Goal: Transaction & Acquisition: Purchase product/service

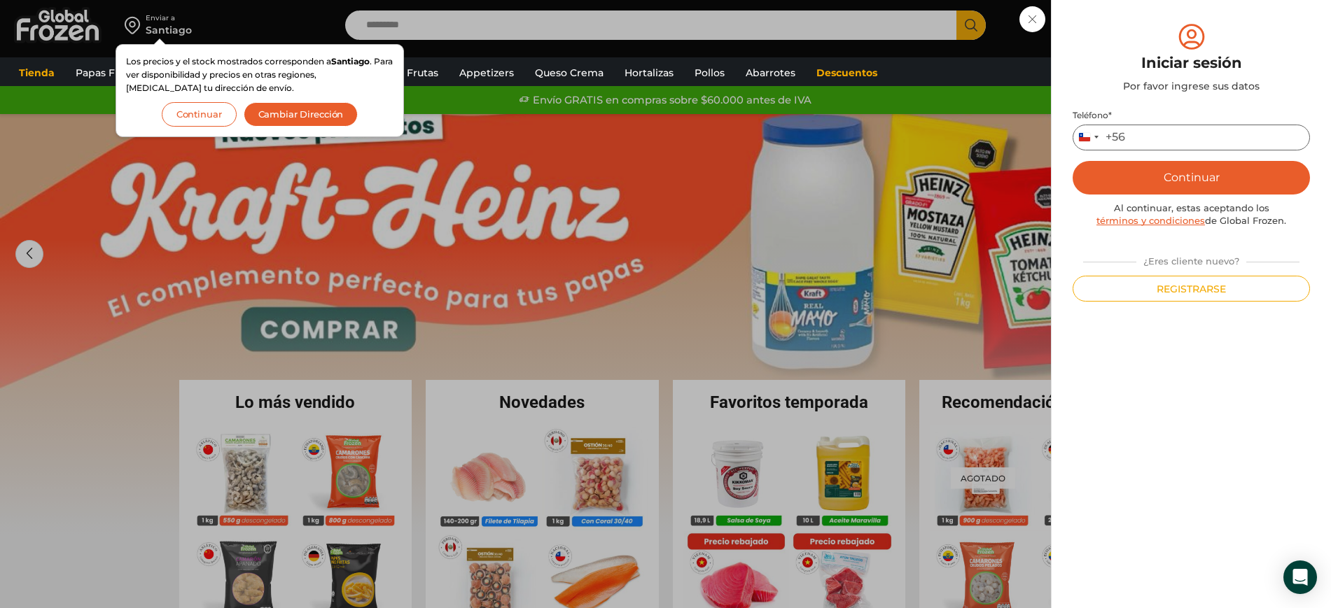
click at [1176, 136] on input "Teléfono *" at bounding box center [1190, 138] width 237 height 26
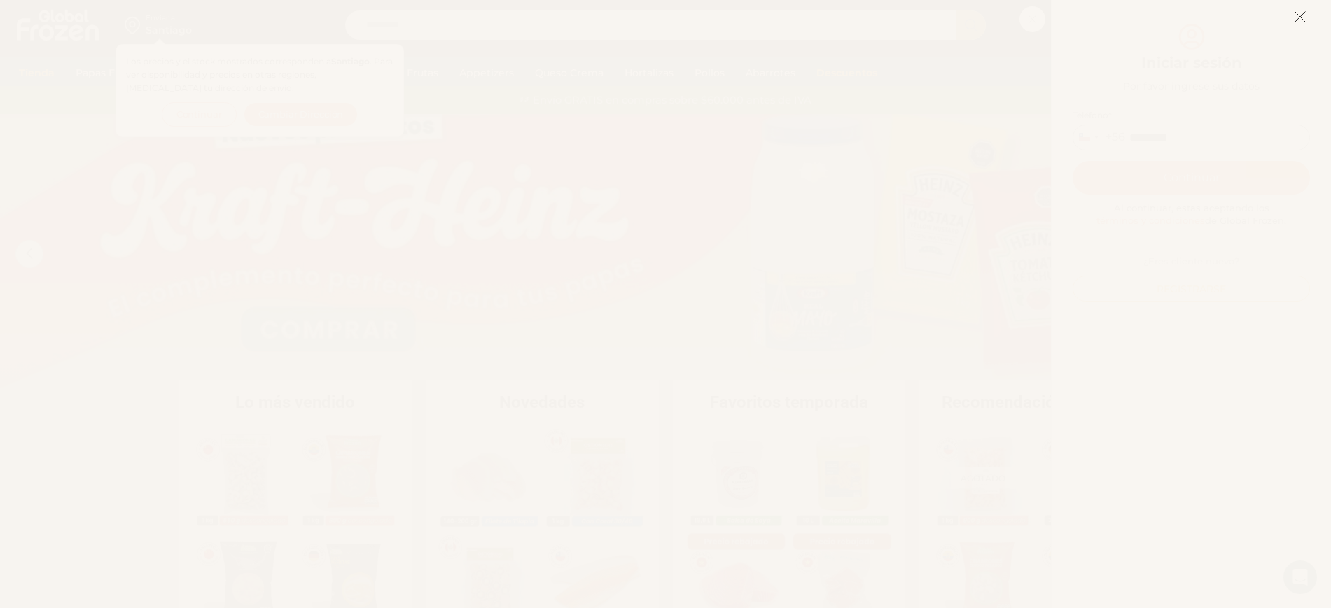
type input "*********"
drag, startPoint x: 1297, startPoint y: 14, endPoint x: 1069, endPoint y: 246, distance: 324.7
click at [1297, 14] on icon at bounding box center [1299, 16] width 13 height 13
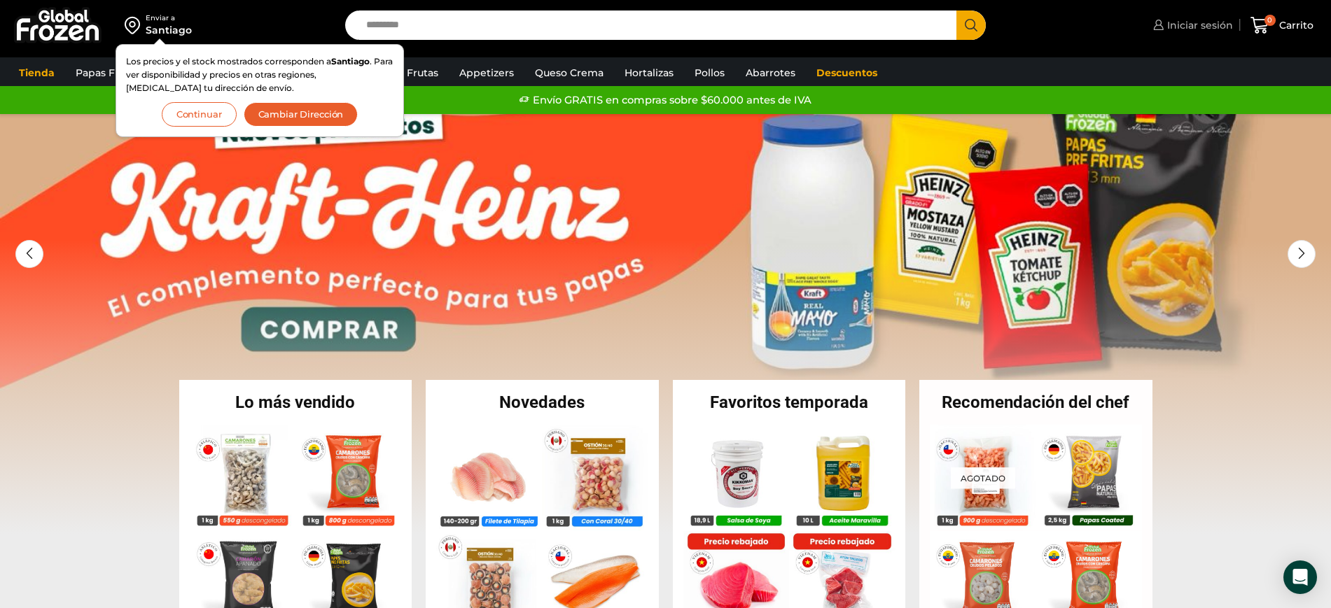
click at [1188, 21] on span "Iniciar sesión" at bounding box center [1197, 25] width 69 height 14
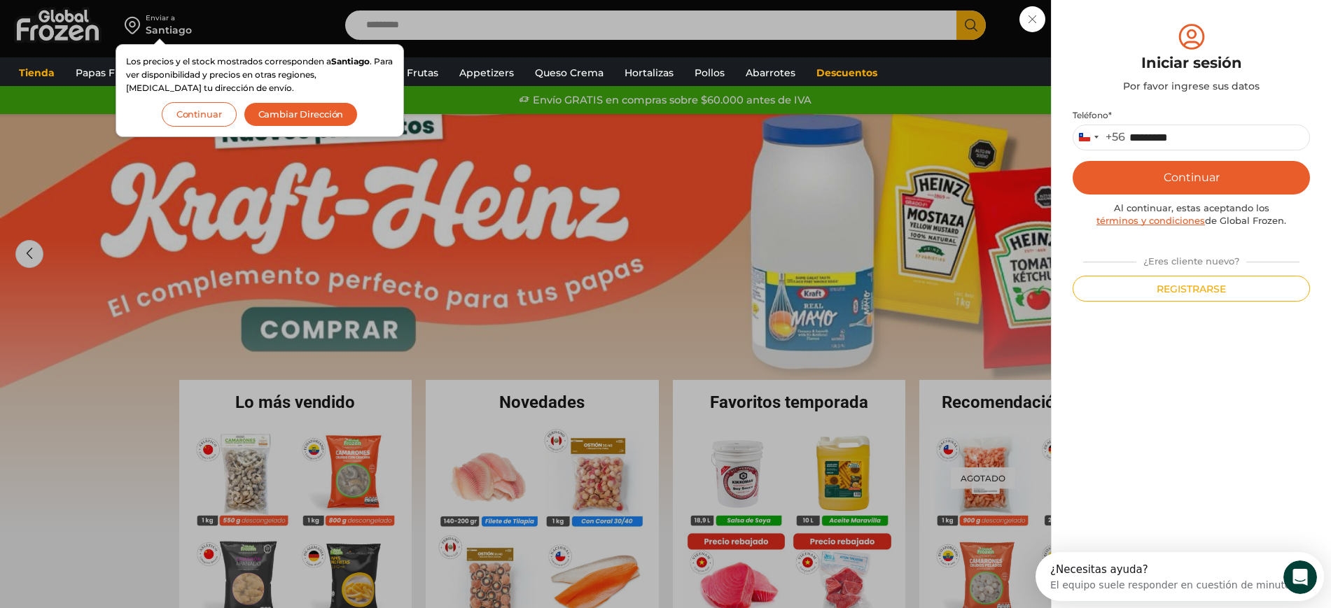
click at [1228, 175] on button "Continuar" at bounding box center [1190, 178] width 237 height 34
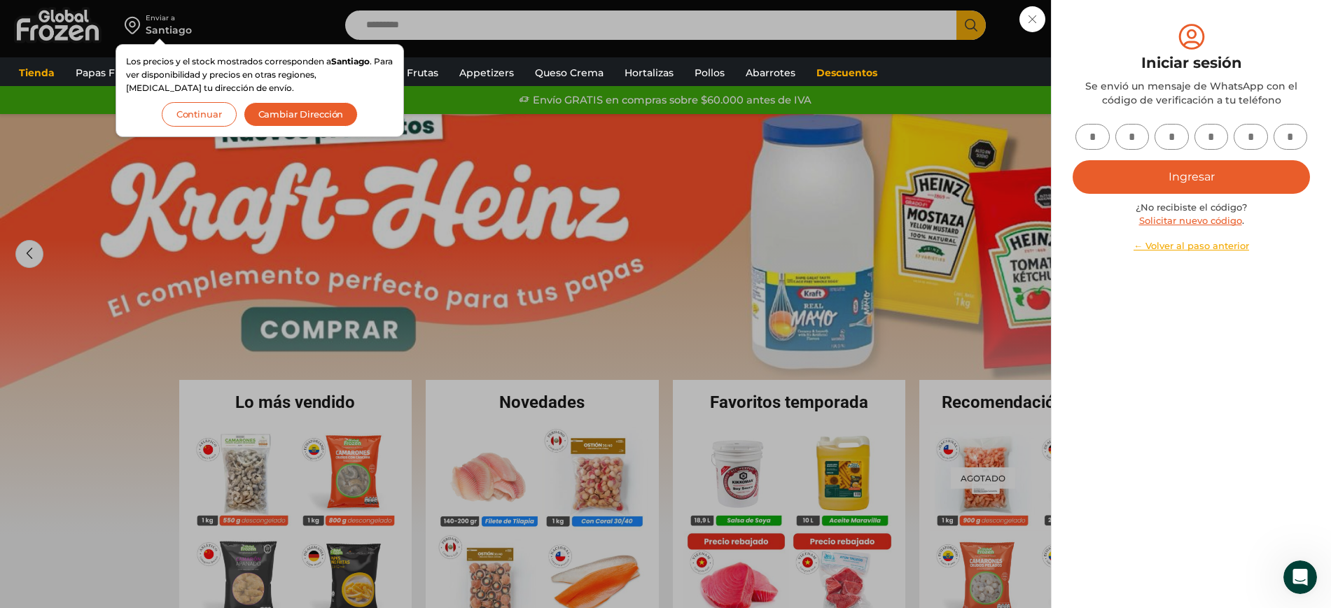
click at [187, 116] on button "Continuar" at bounding box center [199, 114] width 75 height 24
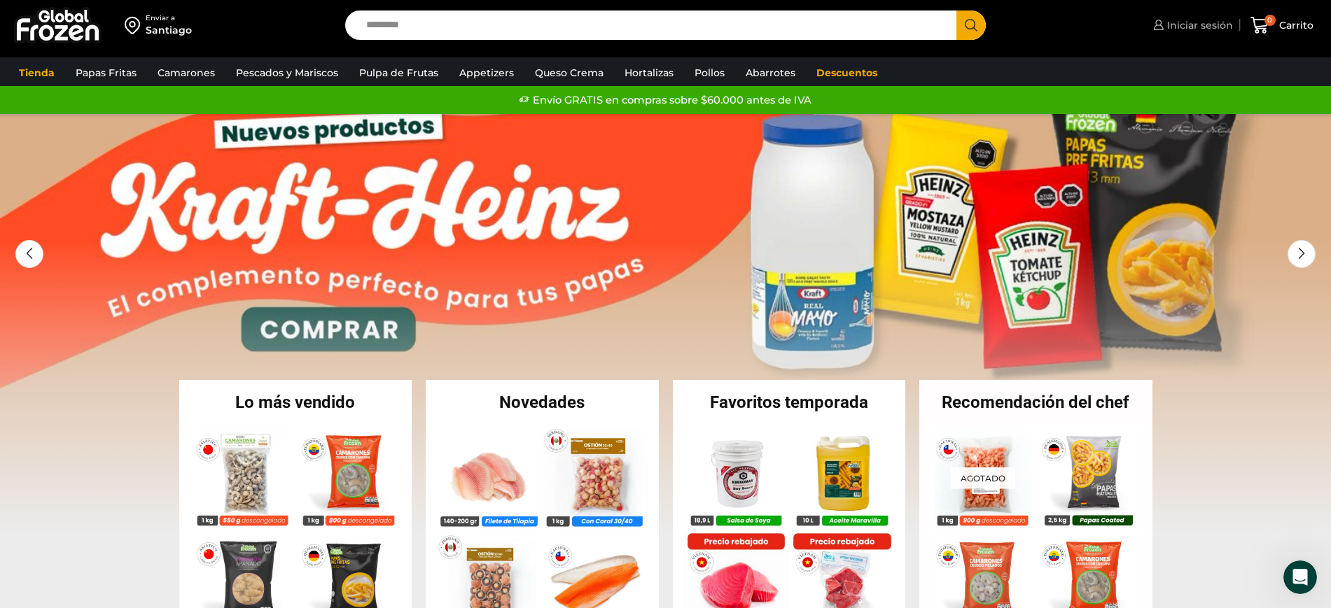
click at [1198, 18] on span "Iniciar sesión" at bounding box center [1197, 25] width 69 height 14
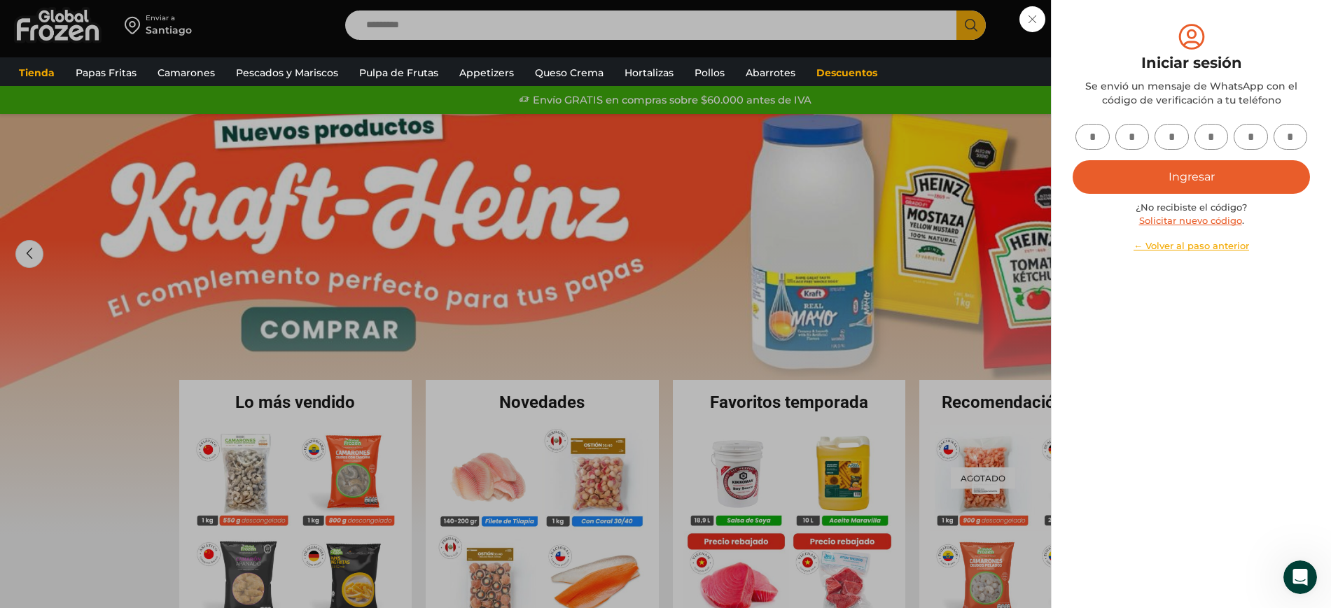
click at [1095, 132] on input "text" at bounding box center [1092, 137] width 34 height 26
type input "*"
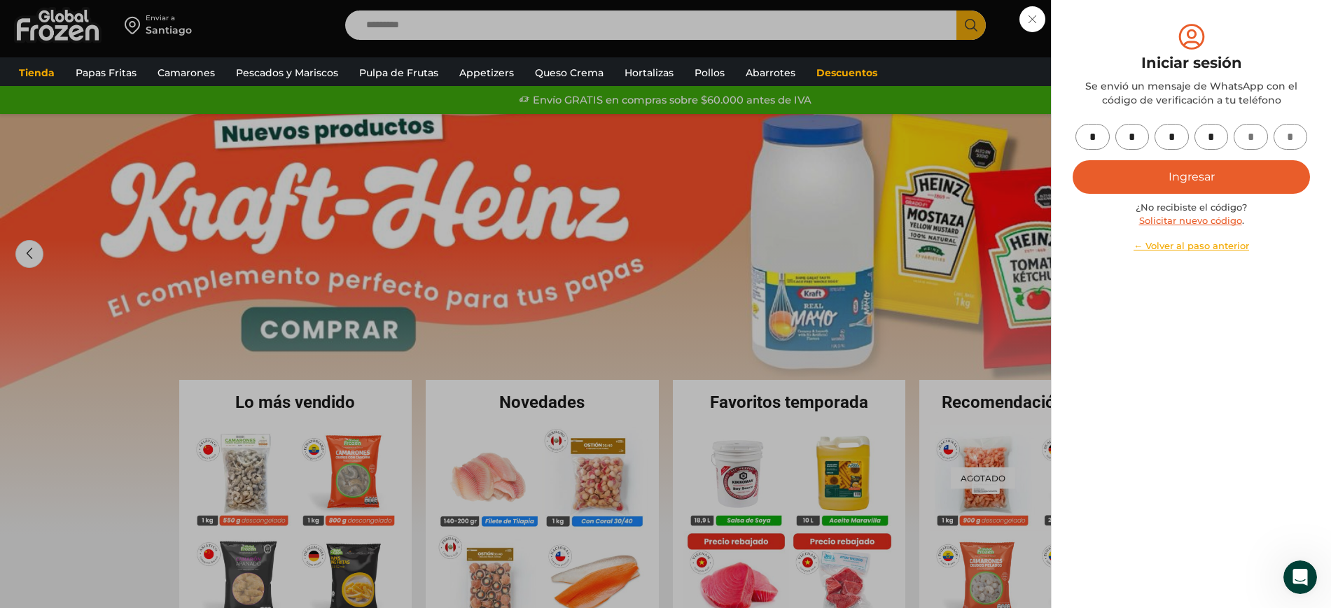
type input "*"
click at [1182, 185] on button "Ingresar" at bounding box center [1190, 177] width 237 height 34
click at [1157, 174] on button "Ingresar" at bounding box center [1190, 177] width 237 height 34
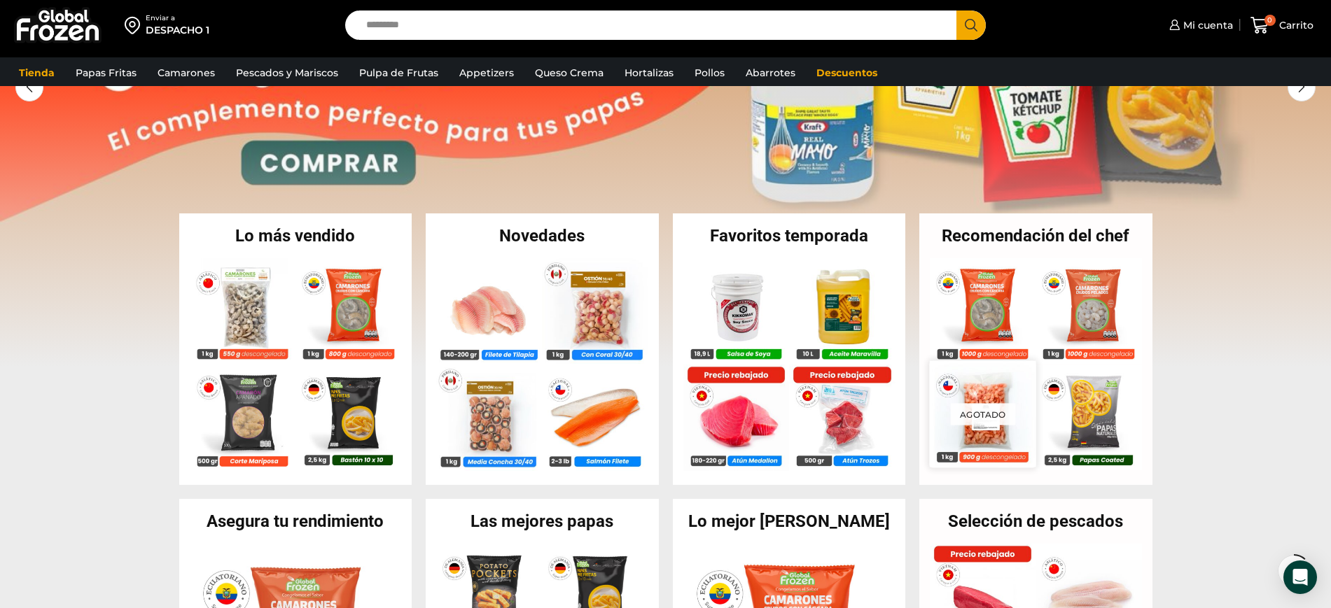
scroll to position [174, 0]
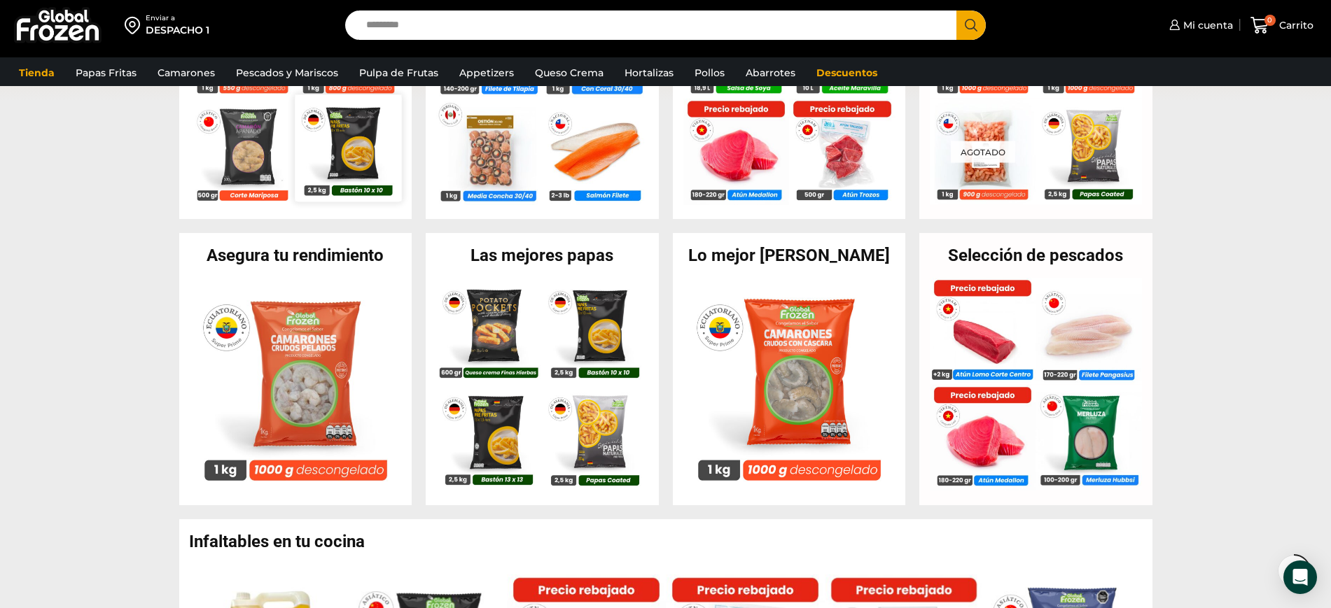
click at [354, 164] on img at bounding box center [348, 147] width 106 height 106
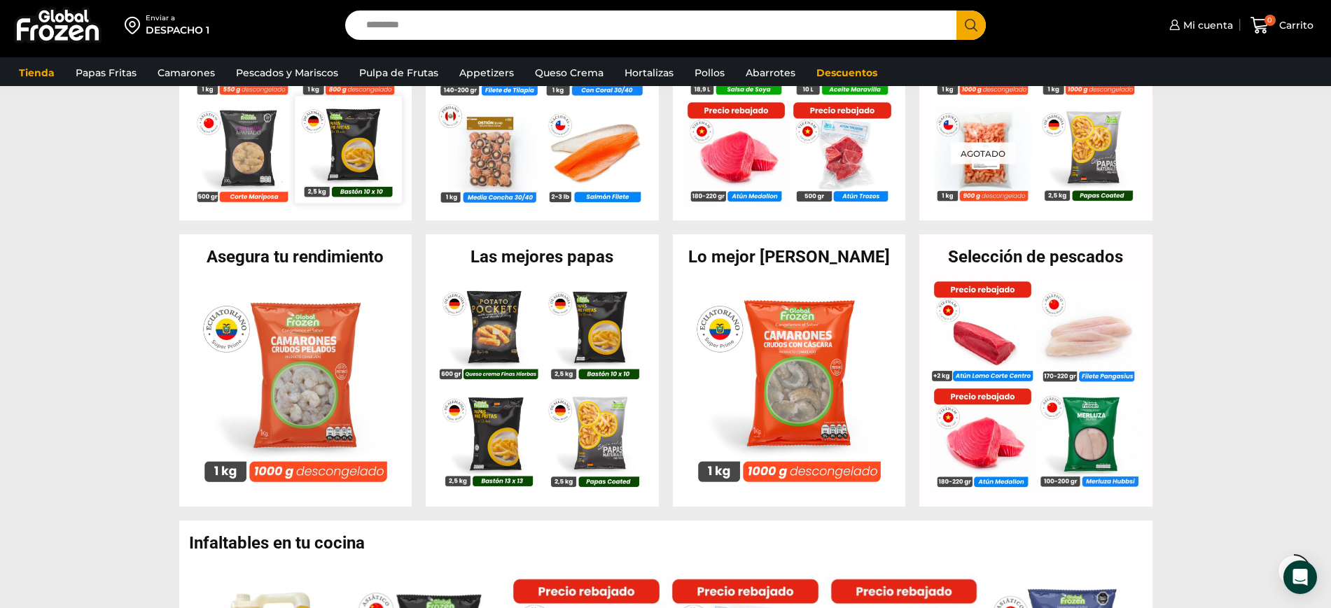
scroll to position [437, 0]
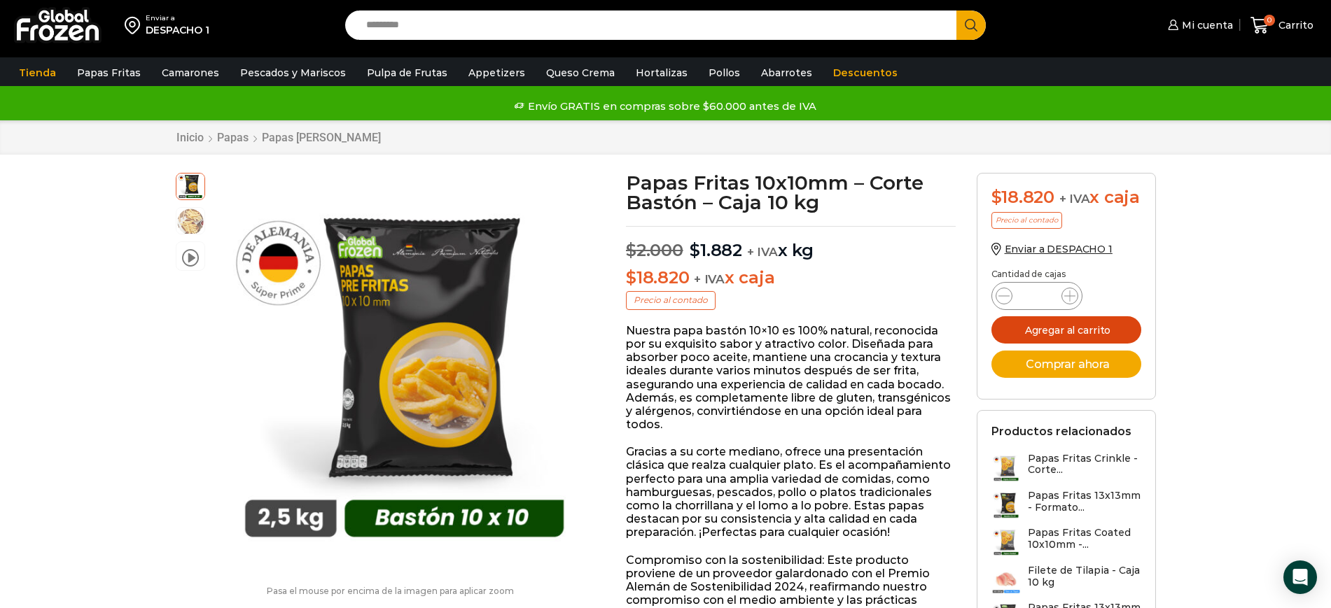
click at [1070, 344] on button "Agregar al carrito" at bounding box center [1066, 329] width 150 height 27
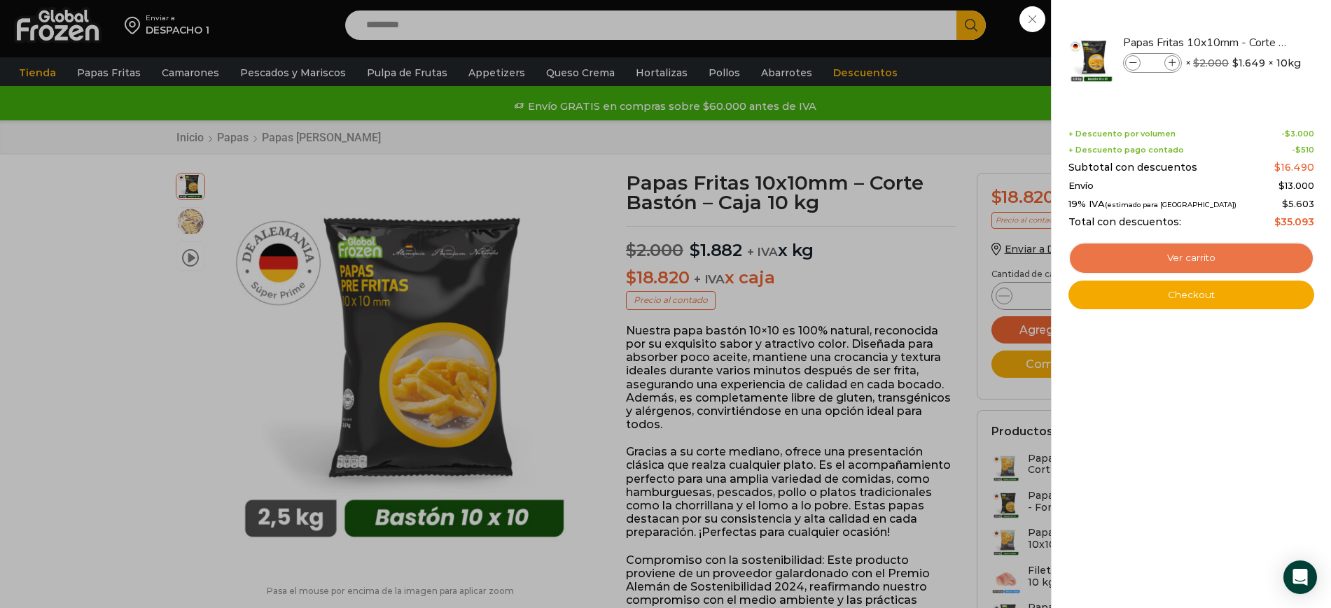
click at [1219, 250] on link "Ver carrito" at bounding box center [1191, 258] width 246 height 32
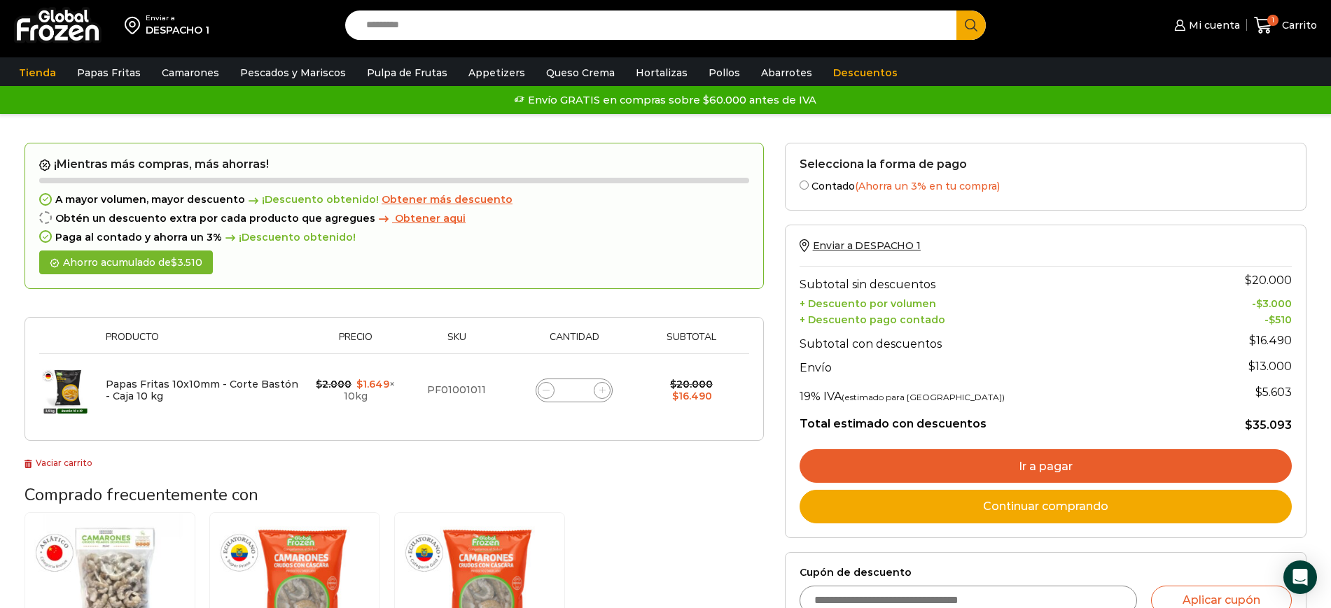
click at [401, 199] on span "Obtener más descuento" at bounding box center [446, 199] width 131 height 13
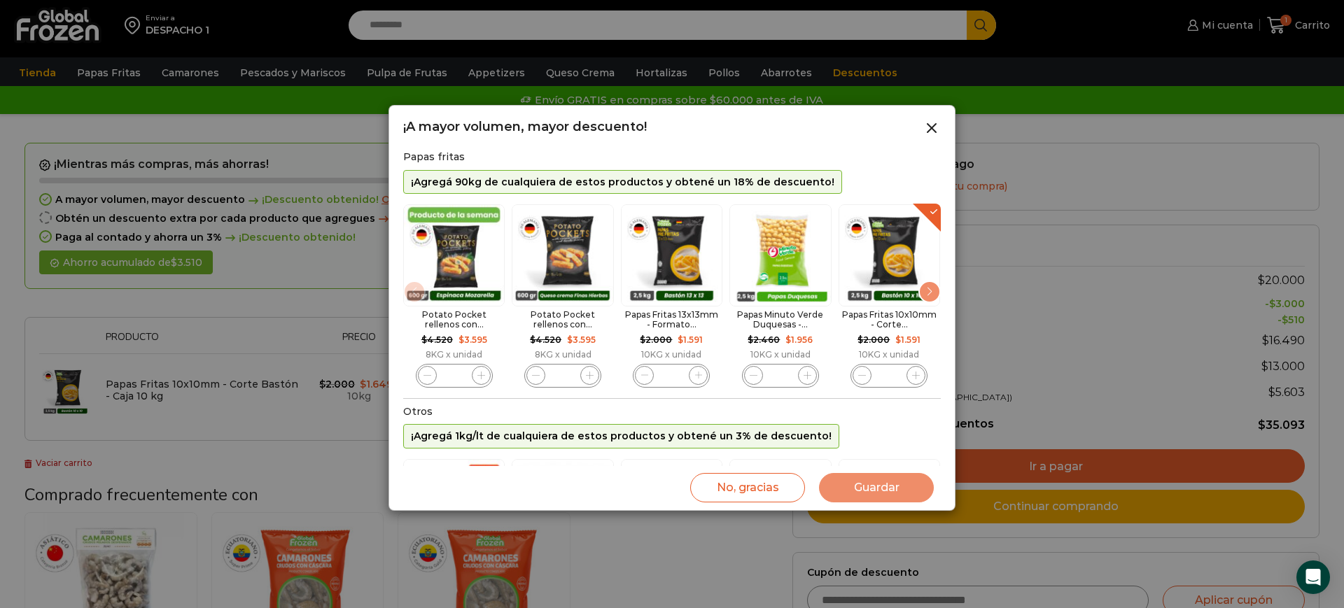
click at [271, 419] on div at bounding box center [672, 304] width 1344 height 608
click at [929, 129] on line at bounding box center [931, 128] width 8 height 8
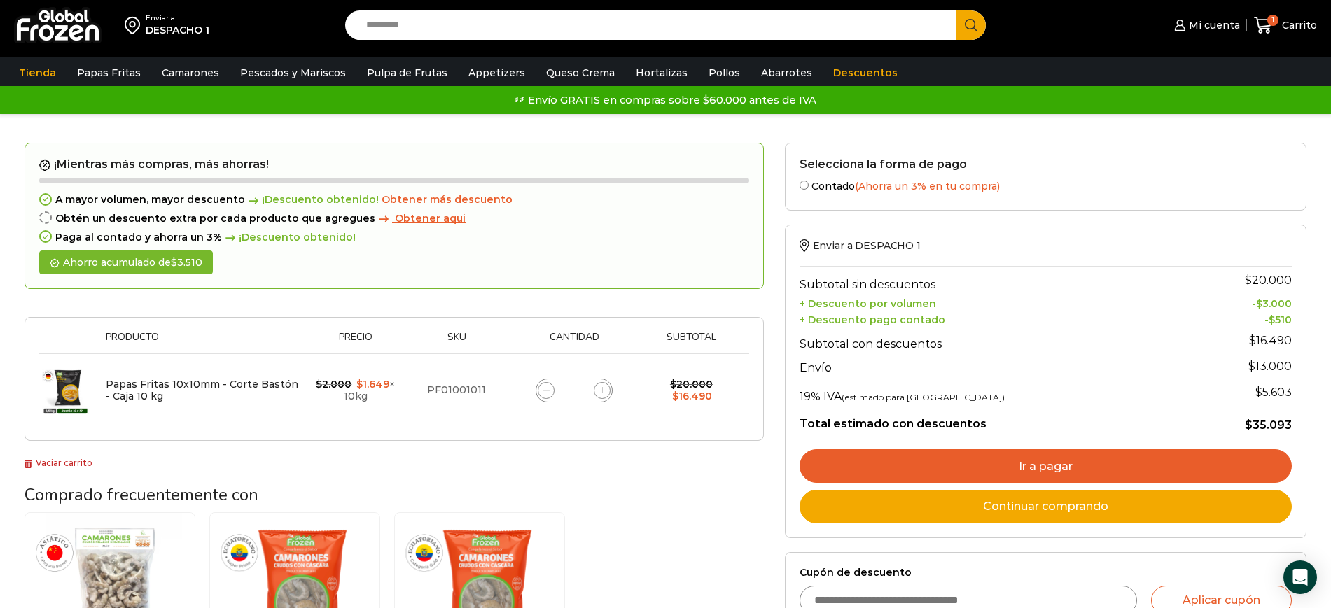
click at [720, 467] on div "¡Mientras más compras, más ahorras! A mayor volumen, mayor descuento ¡Descuento…" at bounding box center [393, 307] width 739 height 328
drag, startPoint x: 732, startPoint y: 466, endPoint x: 701, endPoint y: 444, distance: 38.6
click at [732, 466] on div "¡Mientras más compras, más ahorras! A mayor volumen, mayor descuento ¡Descuento…" at bounding box center [393, 307] width 739 height 328
click at [582, 384] on input "*" at bounding box center [574, 391] width 20 height 20
click at [399, 197] on span "Obtener más descuento" at bounding box center [446, 199] width 131 height 13
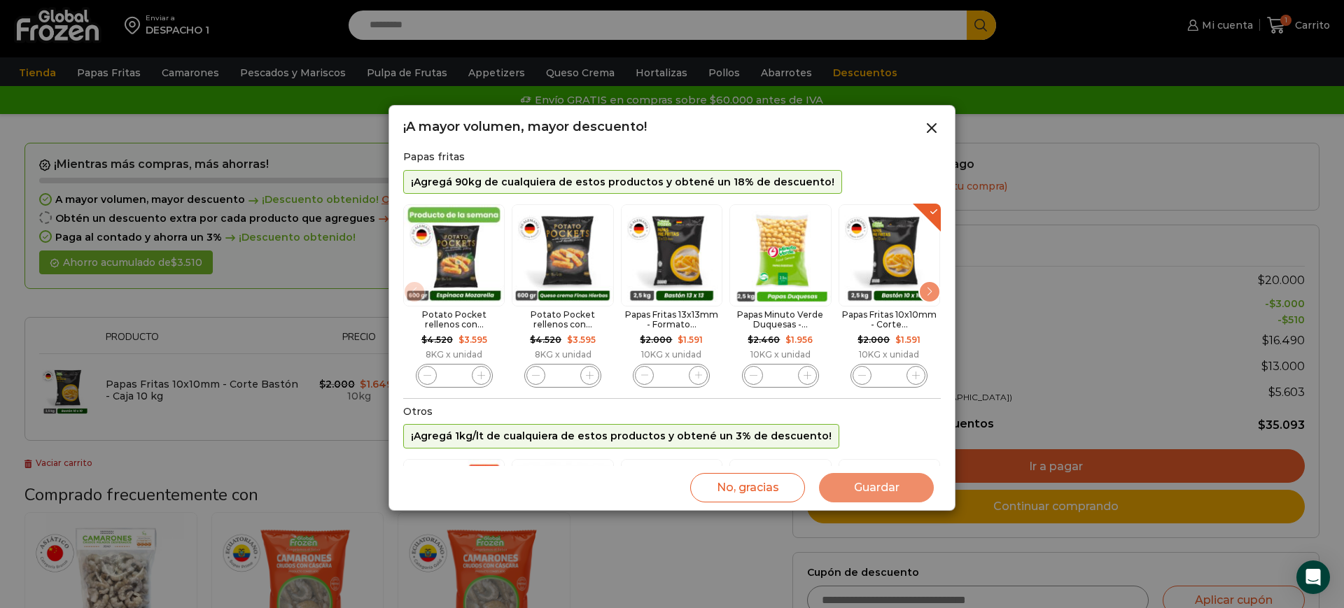
click at [914, 374] on icon "5 / 11" at bounding box center [916, 376] width 8 height 8
click at [913, 374] on icon "5 / 11" at bounding box center [916, 376] width 8 height 8
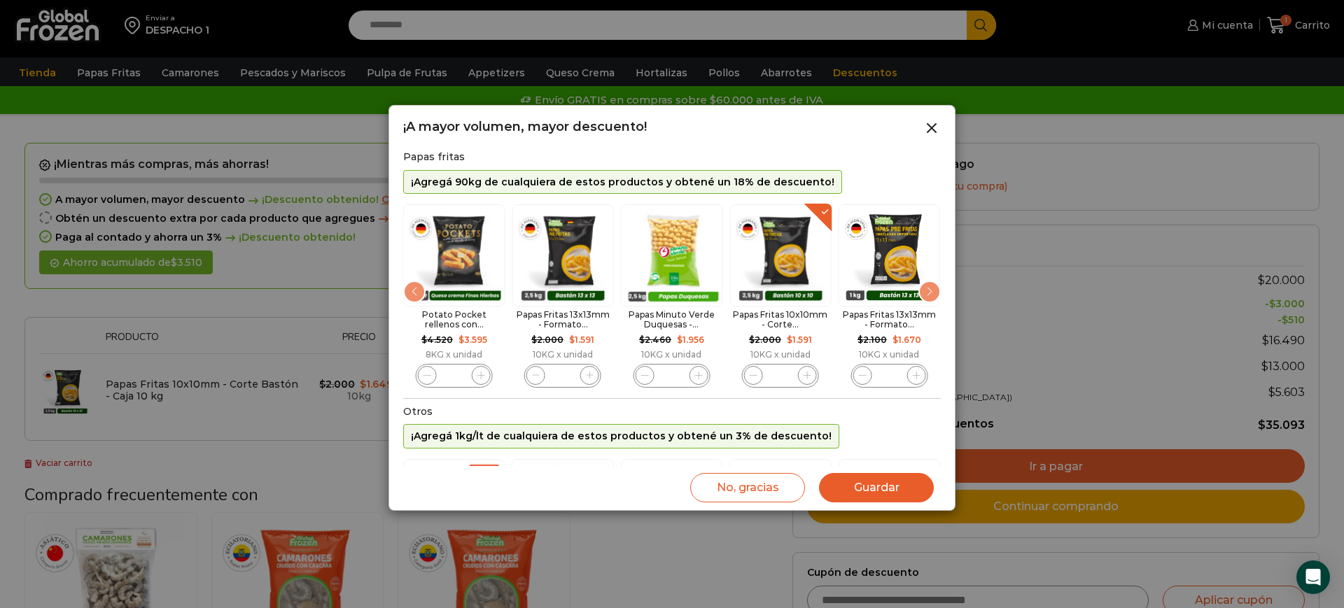
click at [832, 374] on div "Potato Pocket rellenos con... $ 4.520 Original price was: $4.520. $ 3.595 Curre…" at bounding box center [564, 296] width 538 height 190
click at [912, 373] on div "Papas Fritas 13x13mm - Formato 1 kg - Caja 10 kg cantidad *" at bounding box center [888, 376] width 77 height 24
click at [806, 375] on icon "5 / 11" at bounding box center [806, 376] width 8 height 8
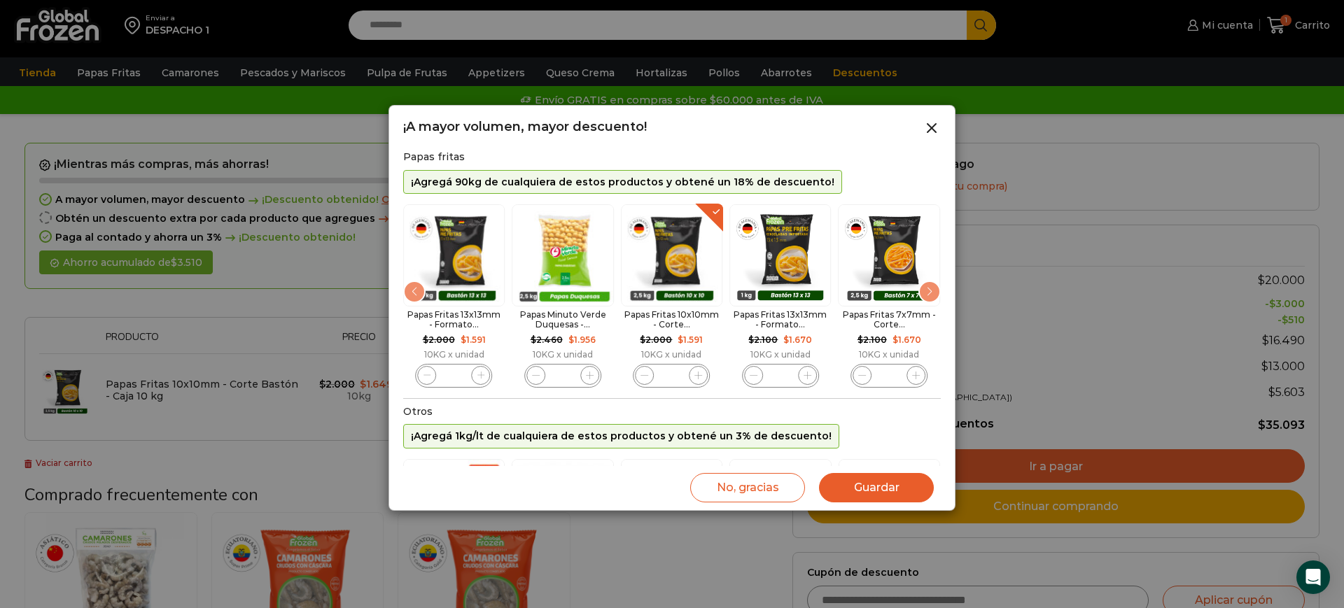
click at [806, 375] on div "Papas Fritas 13x13mm - Formato 1 kg - Caja 10 kg cantidad *" at bounding box center [780, 376] width 77 height 24
click at [695, 372] on icon "5 / 11" at bounding box center [699, 376] width 8 height 8
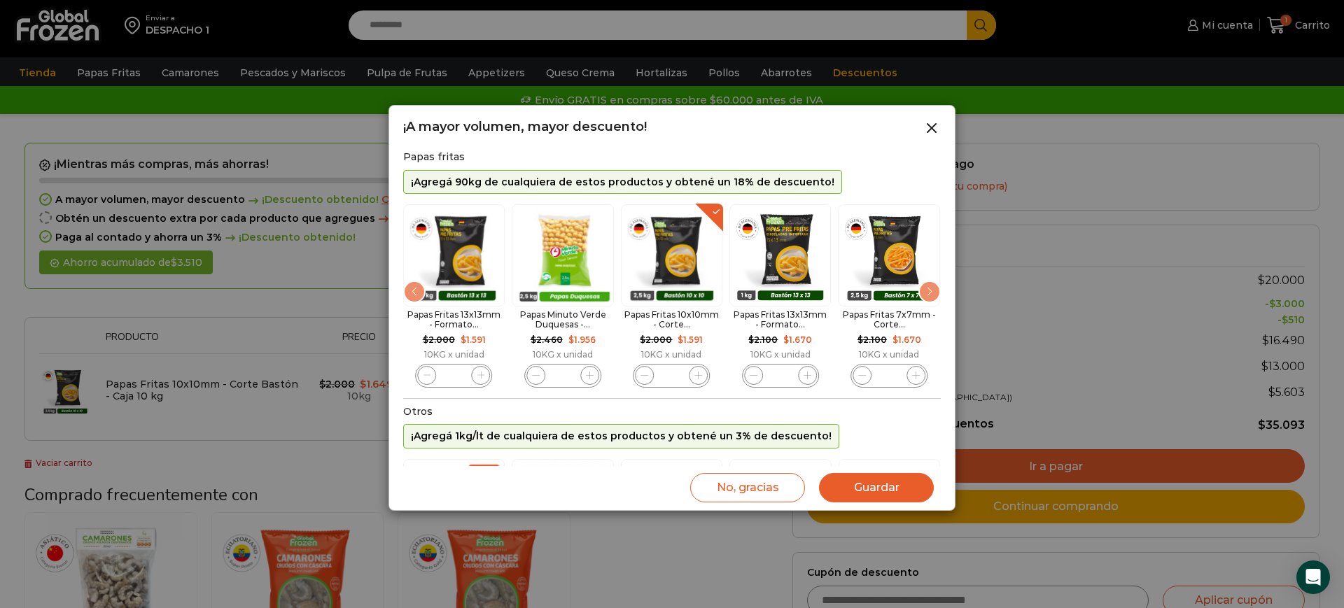
click at [695, 372] on icon "5 / 11" at bounding box center [699, 376] width 8 height 8
type input "*"
click at [855, 485] on button "Guardar" at bounding box center [876, 487] width 115 height 29
